Goal: Check status

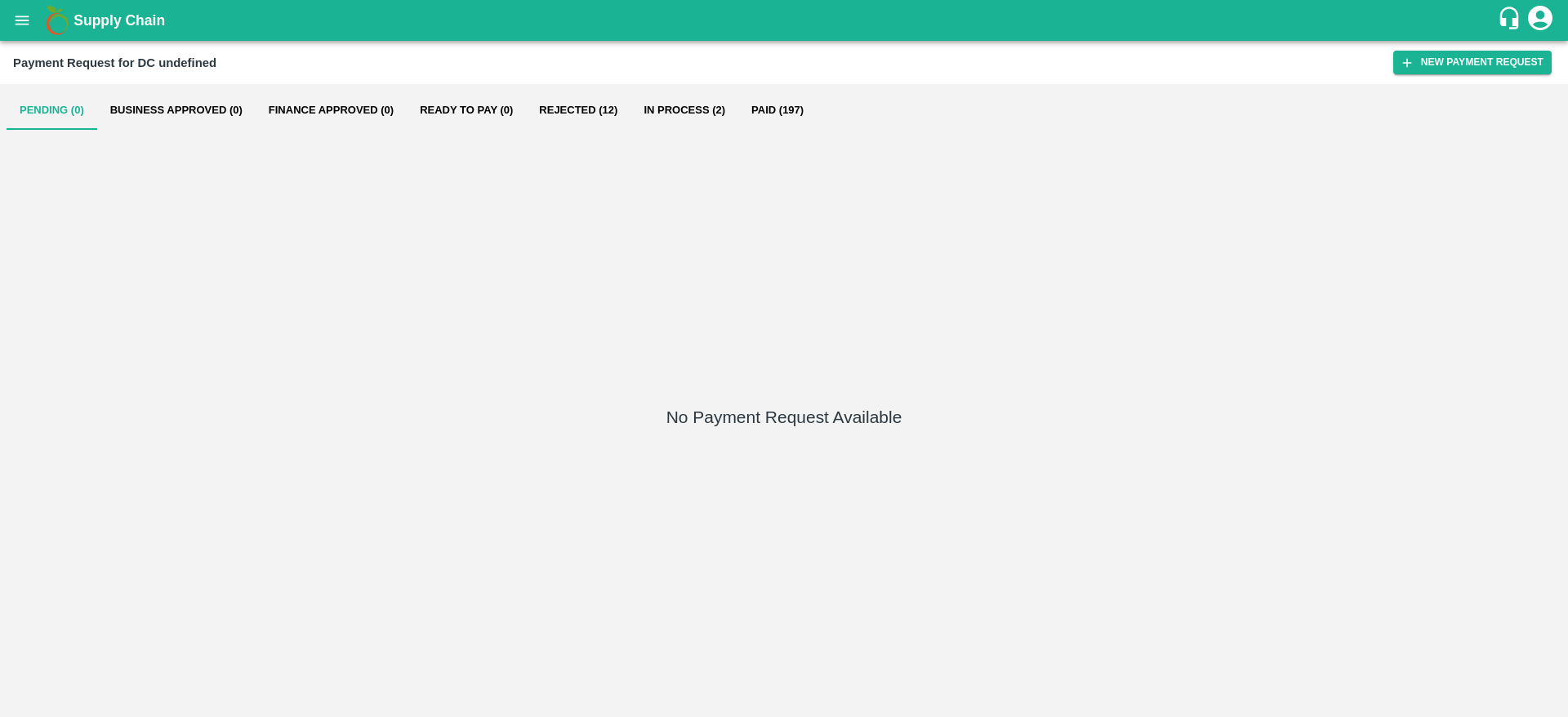
click at [783, 108] on button "Paid (197)" at bounding box center [777, 110] width 78 height 40
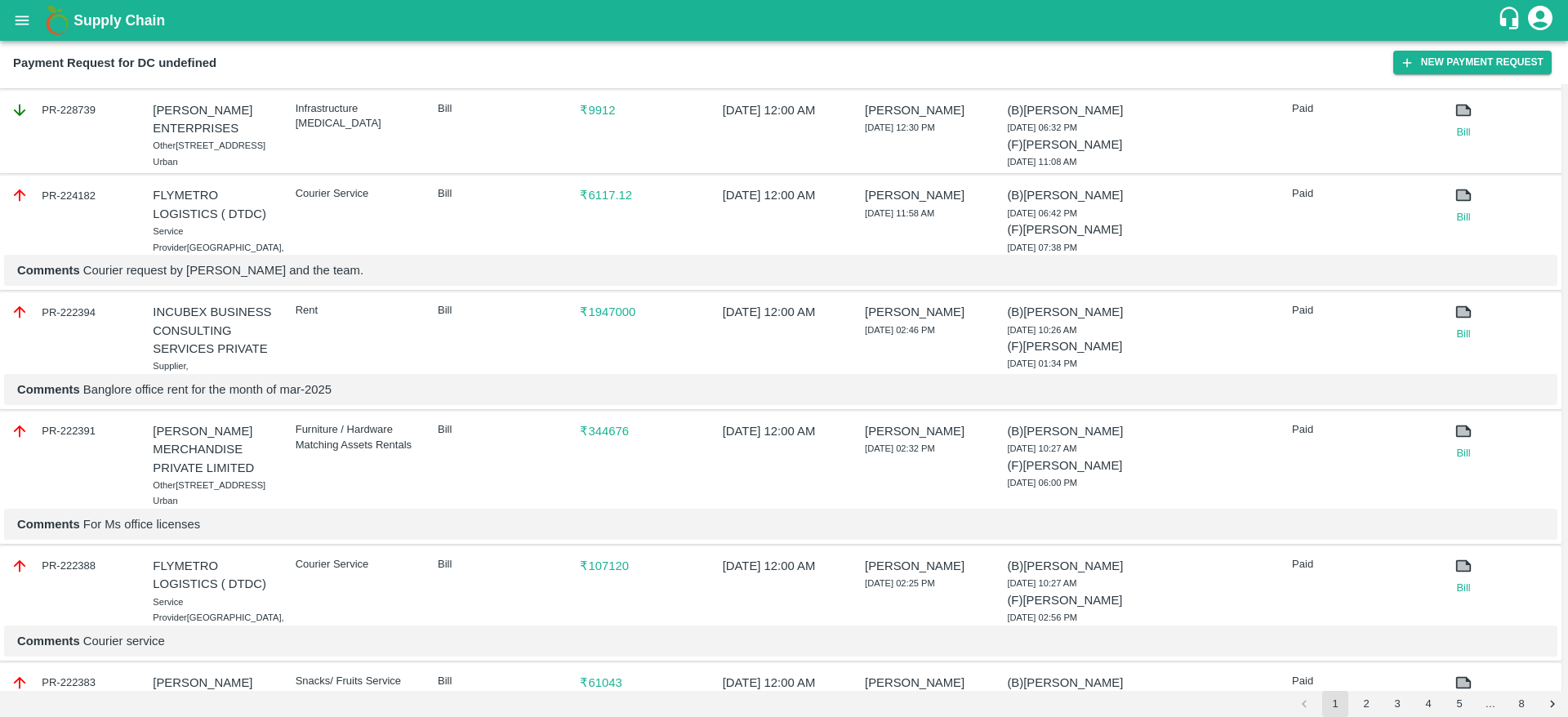
scroll to position [2572, 0]
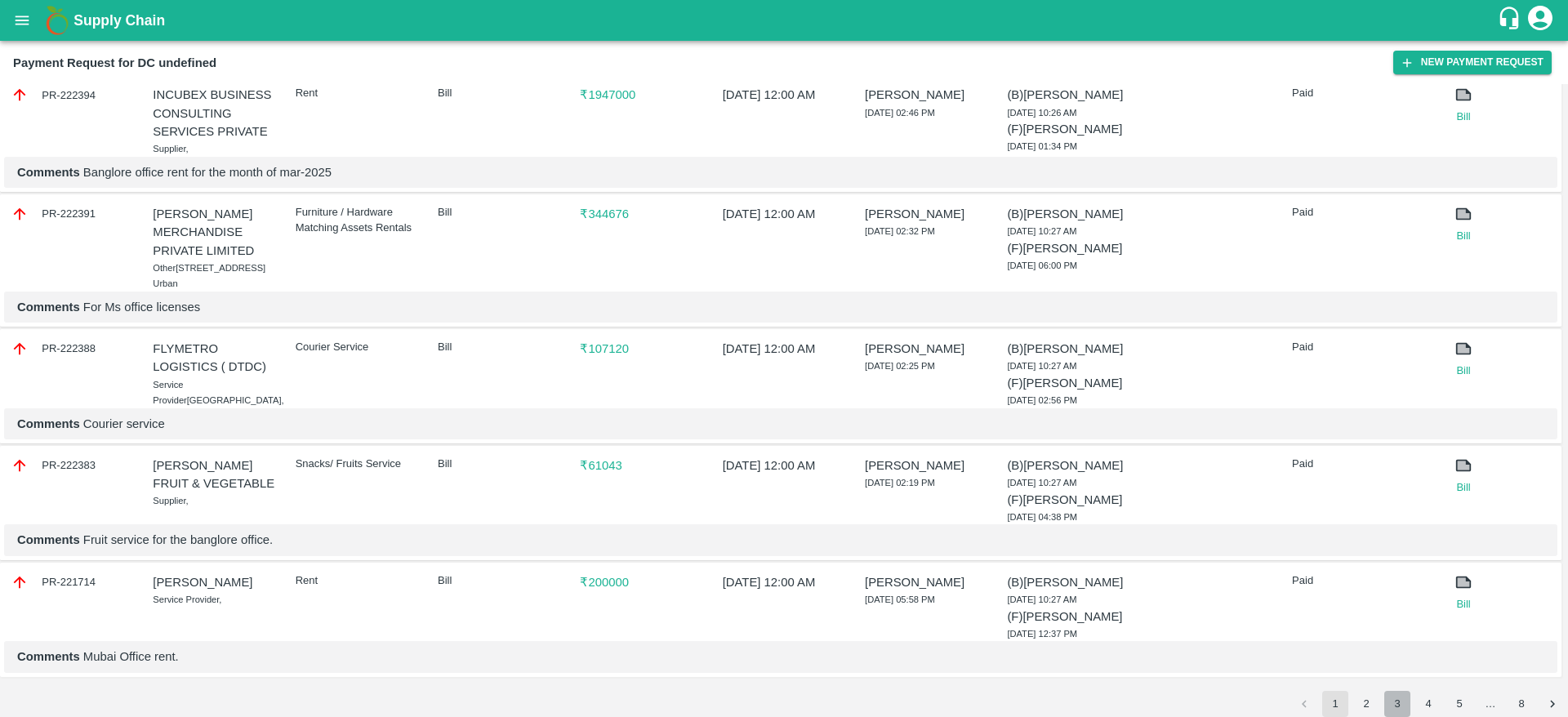
click at [1395, 700] on button "3" at bounding box center [1398, 704] width 26 height 26
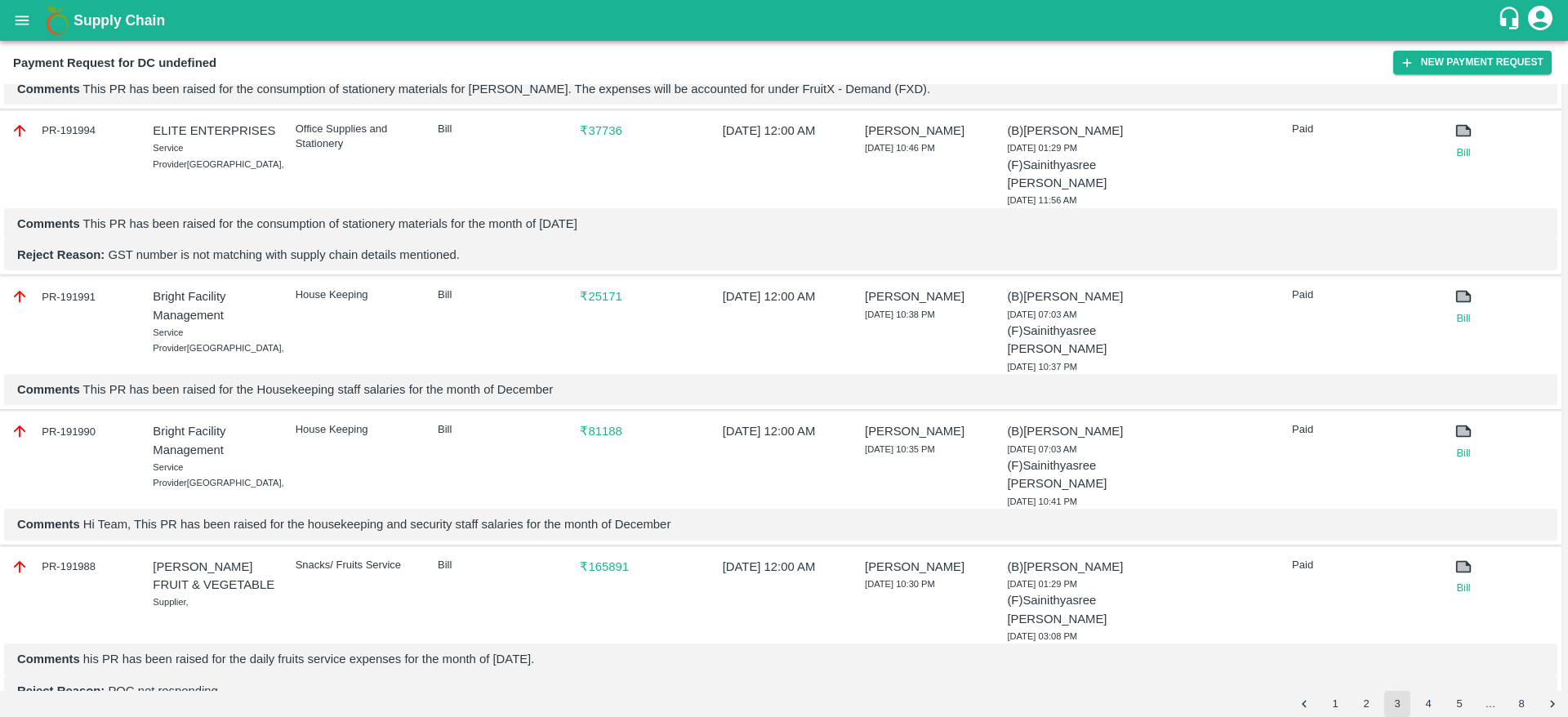
scroll to position [3093, 0]
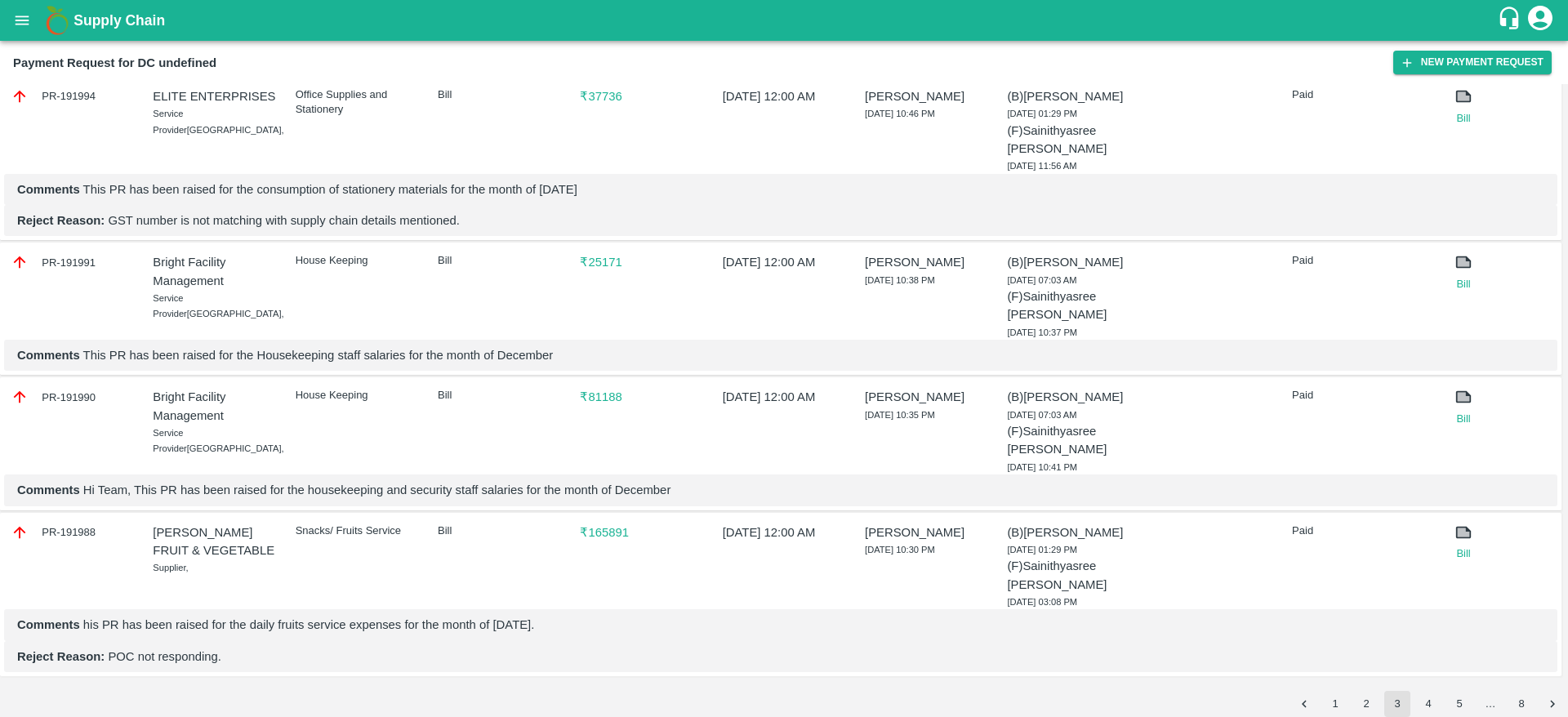
click at [1357, 708] on button "2" at bounding box center [1367, 704] width 26 height 26
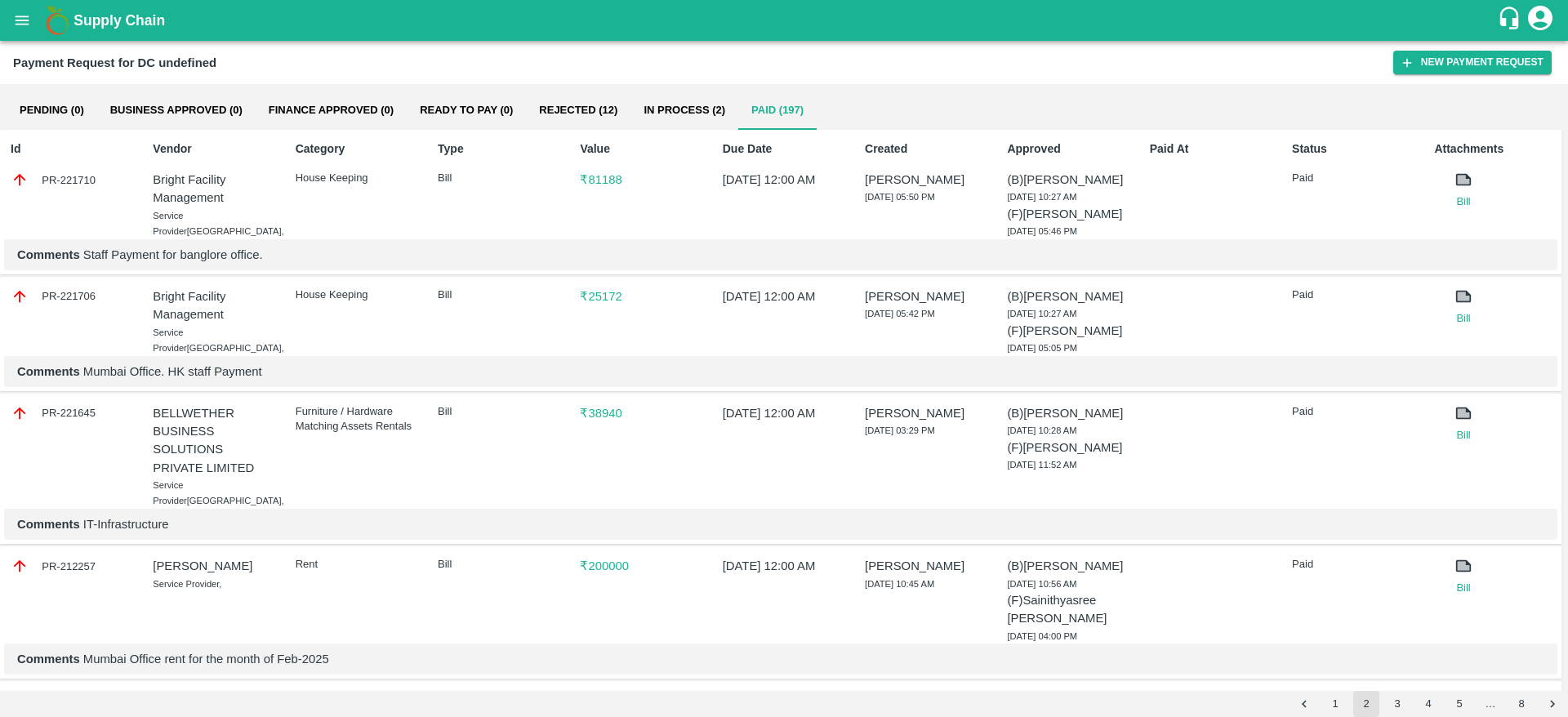
click at [1443, 706] on li "4" at bounding box center [1428, 704] width 31 height 26
click at [1453, 703] on button "5" at bounding box center [1459, 704] width 26 height 26
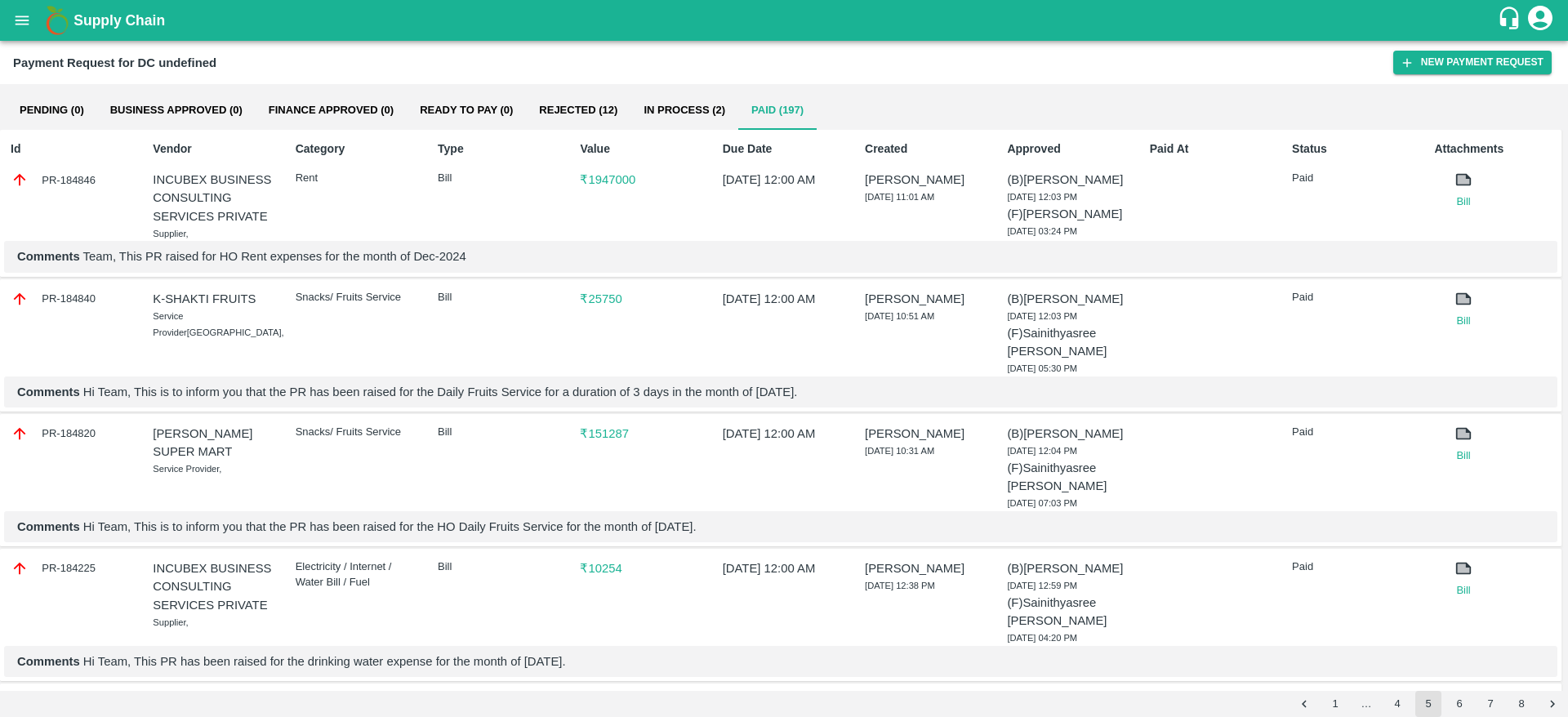
click at [1468, 704] on button "6" at bounding box center [1459, 704] width 26 height 26
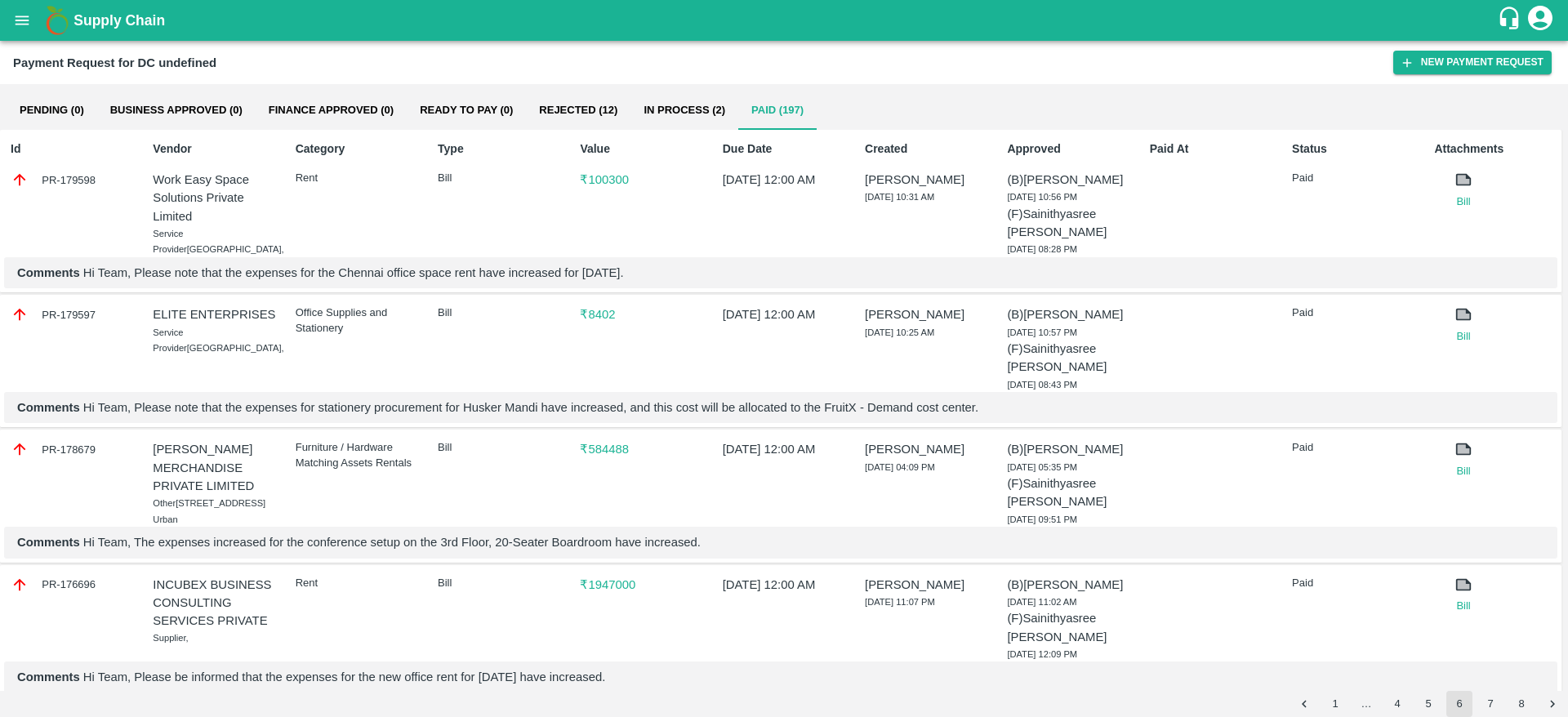
scroll to position [1476, 0]
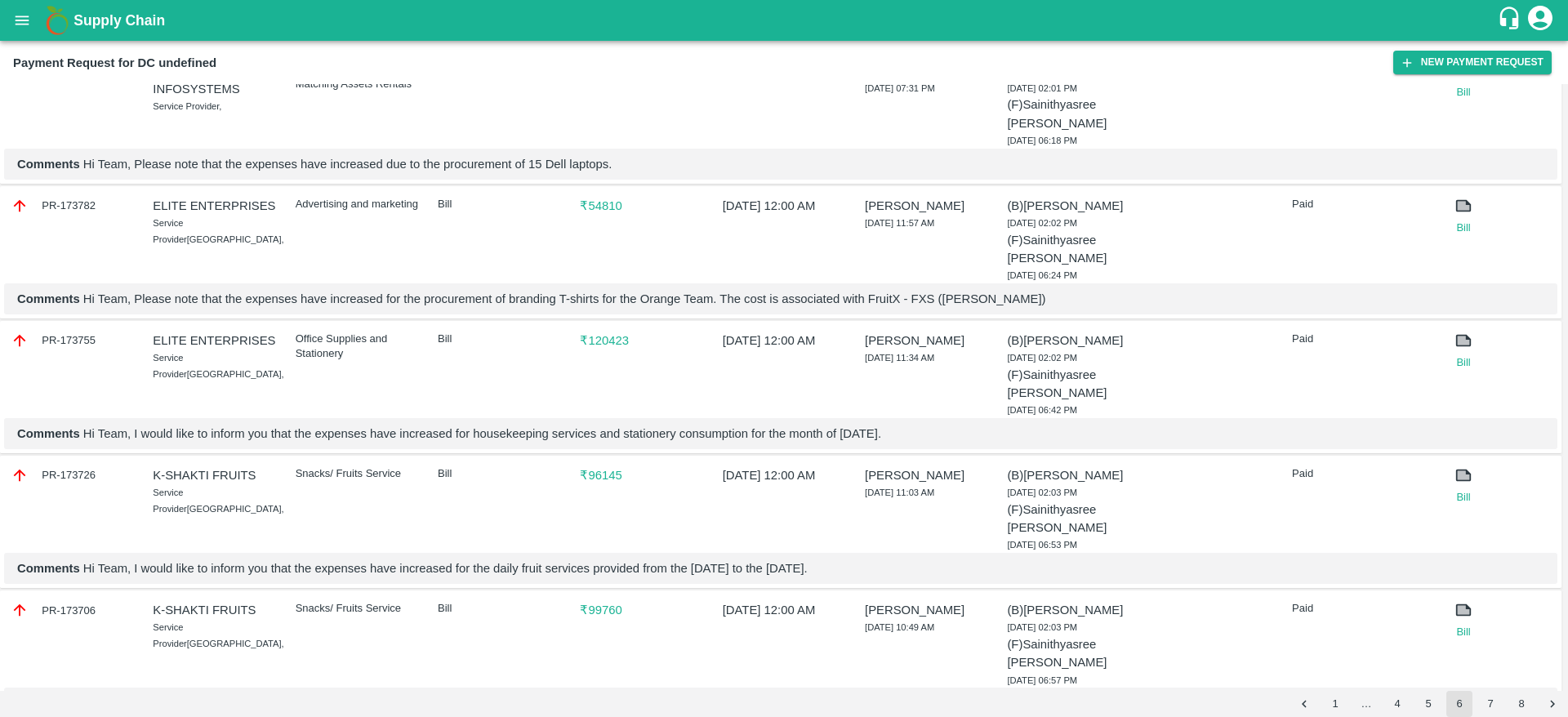
click at [593, 349] on p "₹ 120423" at bounding box center [641, 340] width 123 height 18
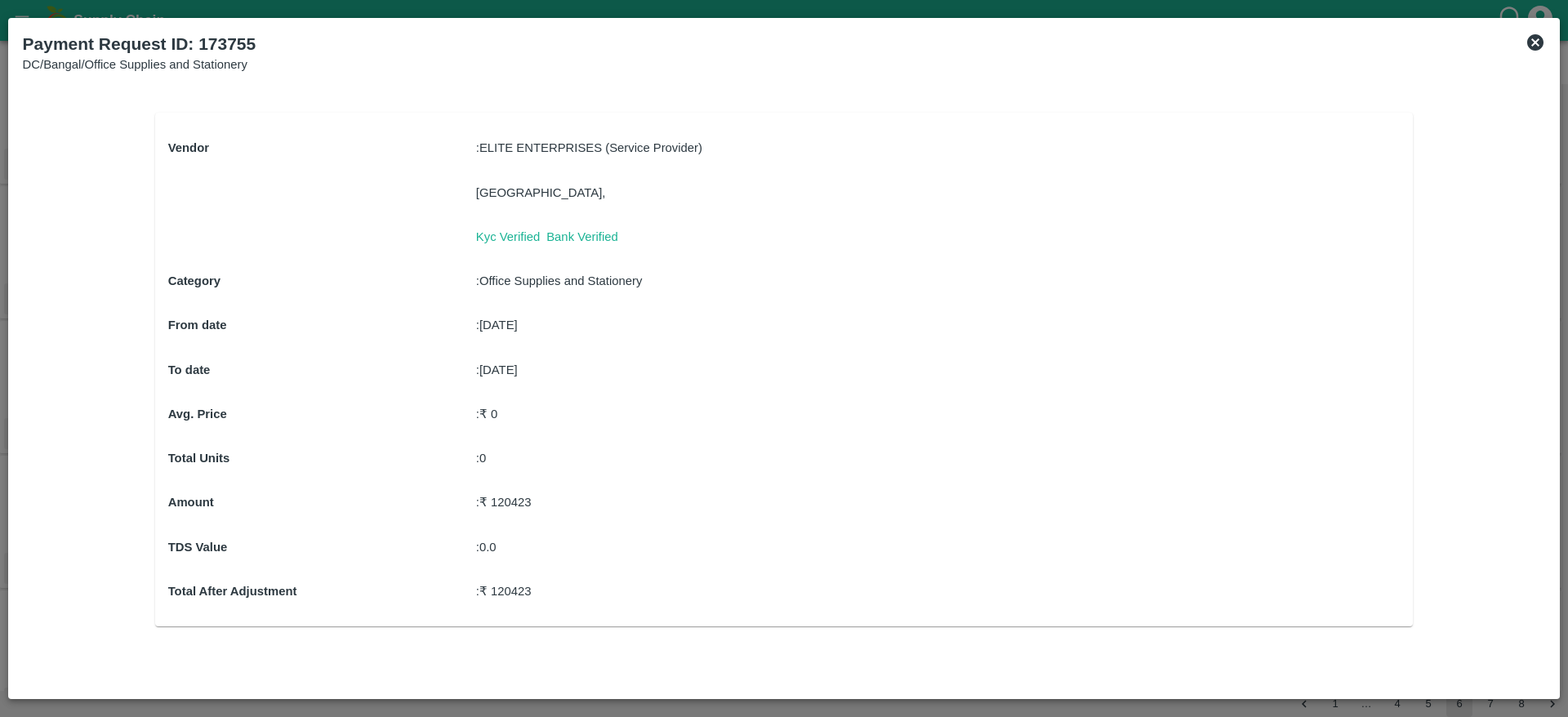
click at [603, 385] on div "Vendor : ELITE ENTERPRISES (Service Provider) Bangalore, Kyc Verified Bank Veri…" at bounding box center [784, 369] width 1233 height 488
click at [601, 411] on p ": ₹ 0" at bounding box center [937, 413] width 924 height 18
